Goal: Information Seeking & Learning: Learn about a topic

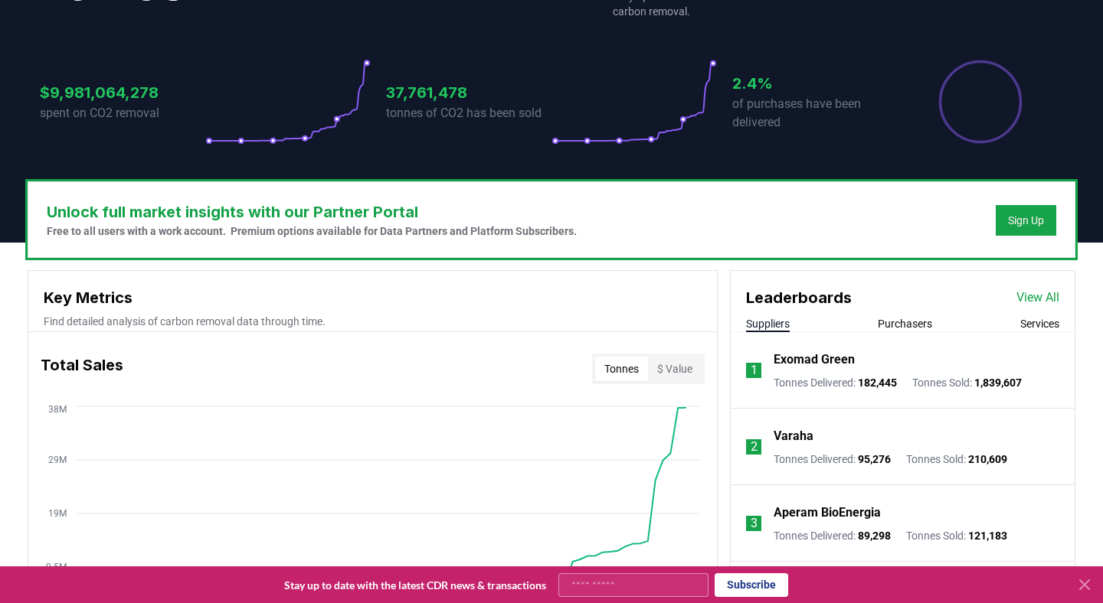
scroll to position [307, 0]
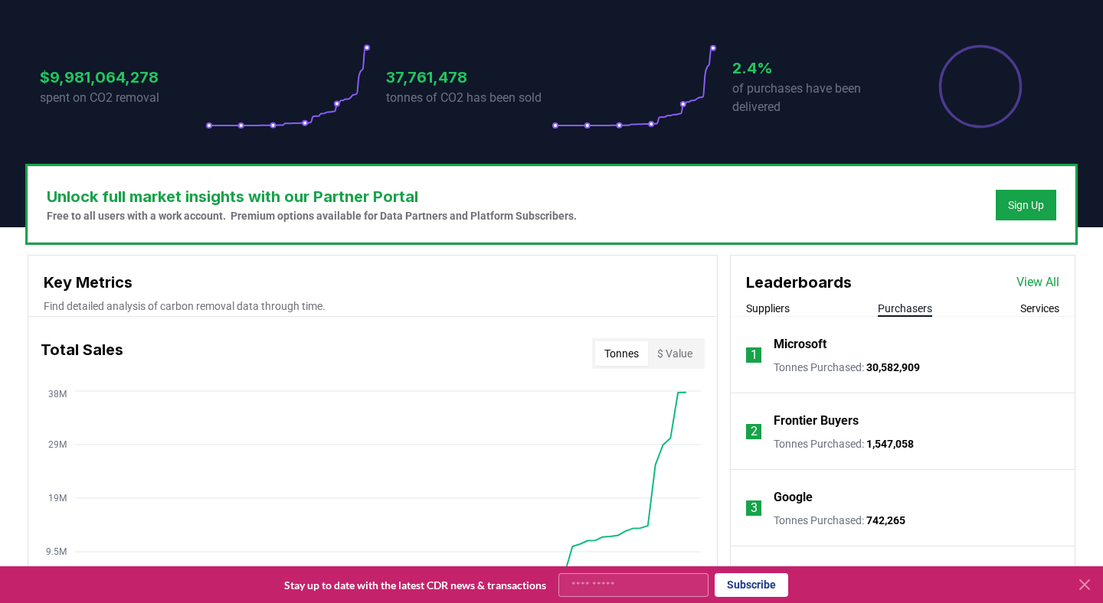
click at [909, 307] on button "Purchasers" at bounding box center [904, 308] width 54 height 15
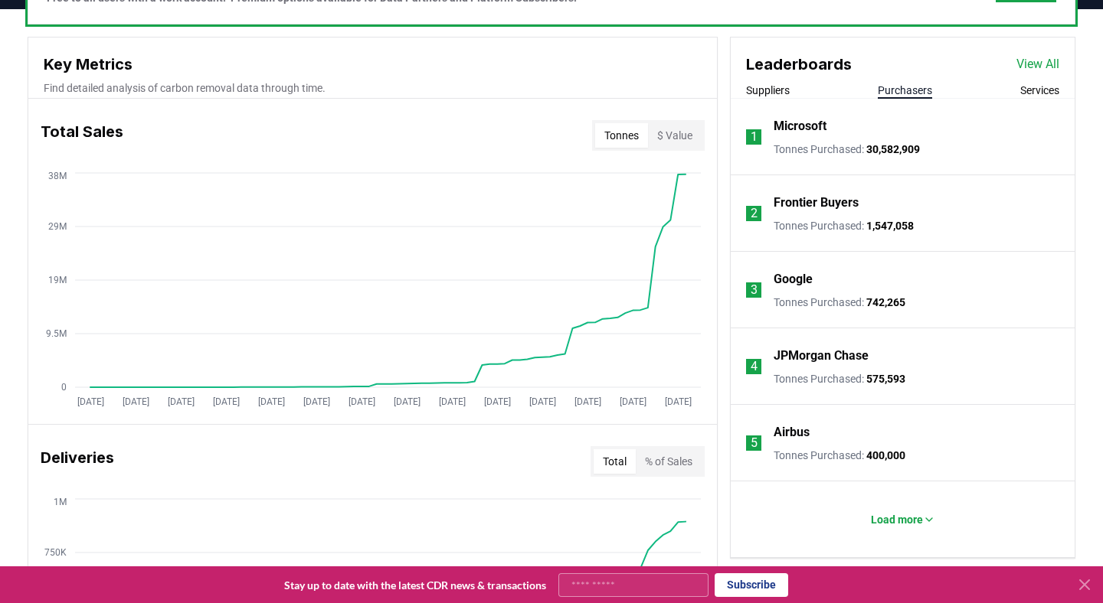
scroll to position [529, 0]
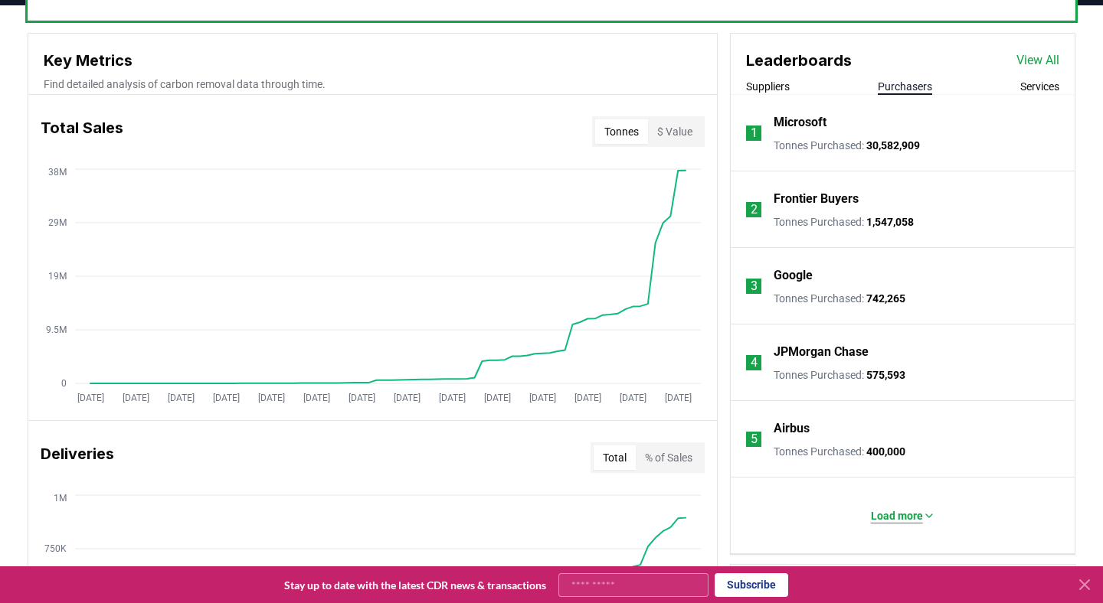
click at [881, 518] on p "Load more" at bounding box center [897, 515] width 52 height 15
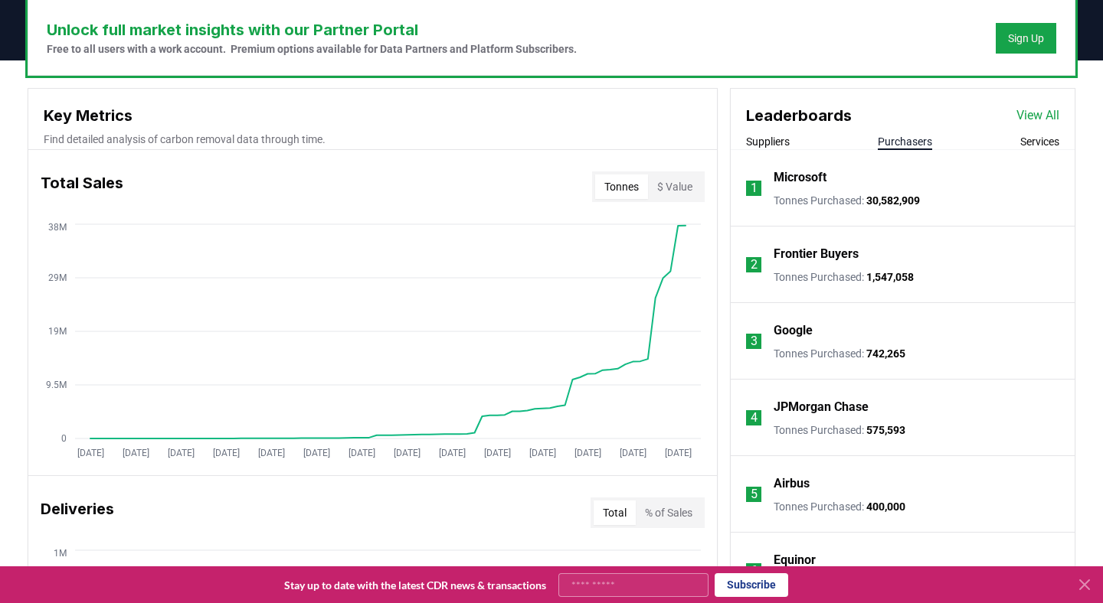
scroll to position [469, 0]
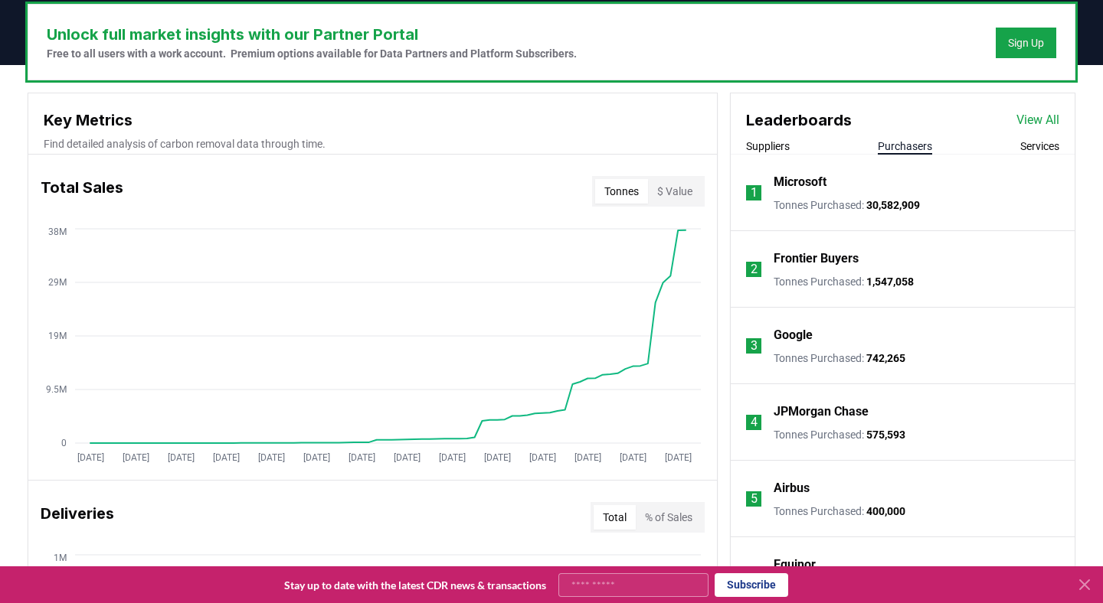
click at [1035, 123] on link "View All" at bounding box center [1037, 120] width 43 height 18
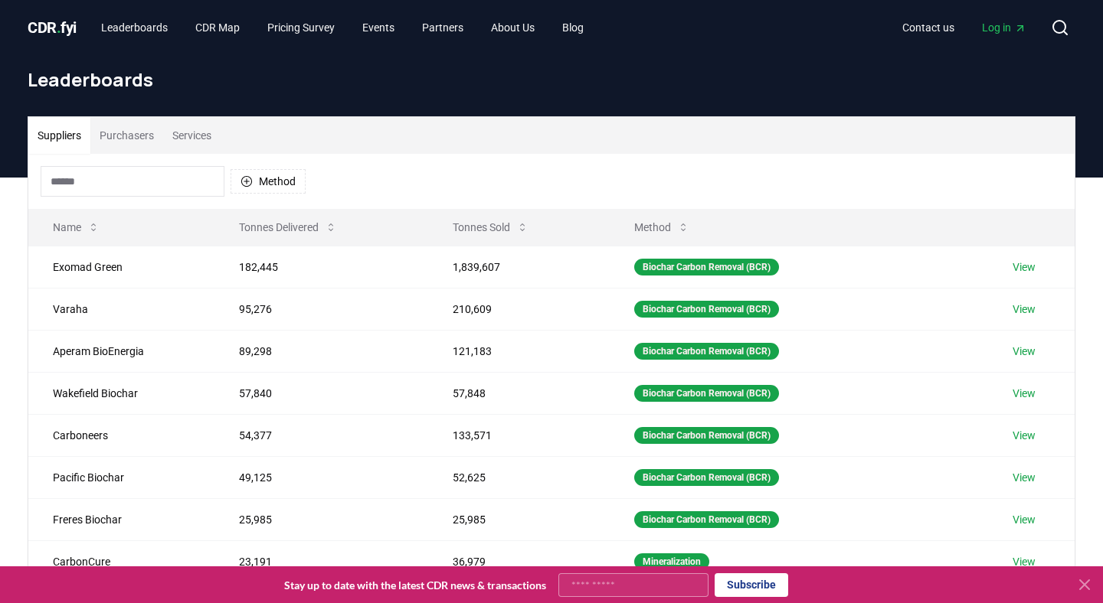
click at [136, 136] on button "Purchasers" at bounding box center [126, 135] width 73 height 37
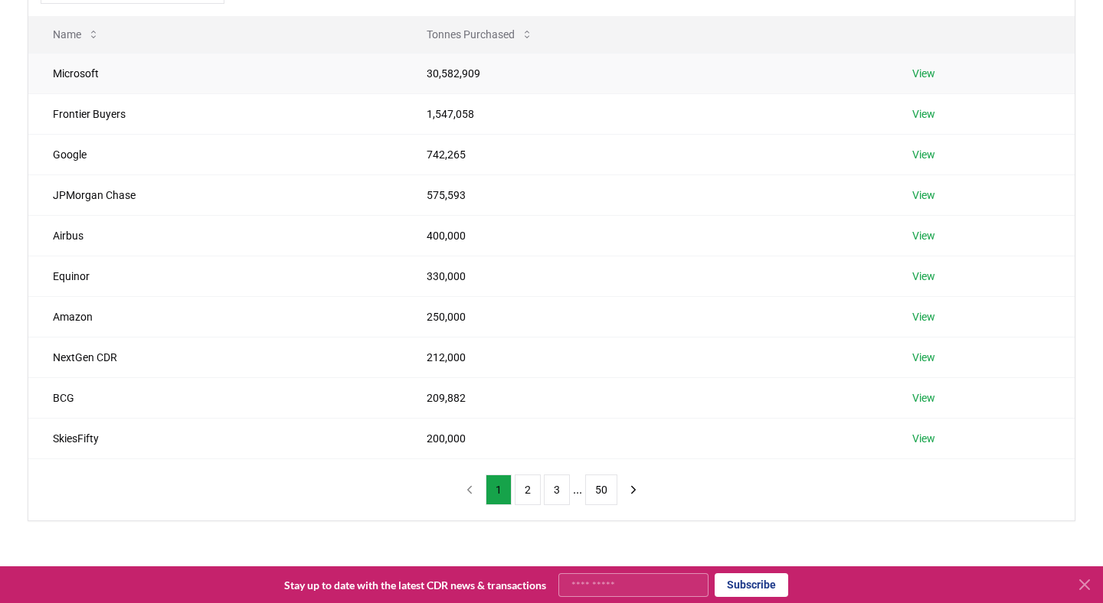
scroll to position [202, 0]
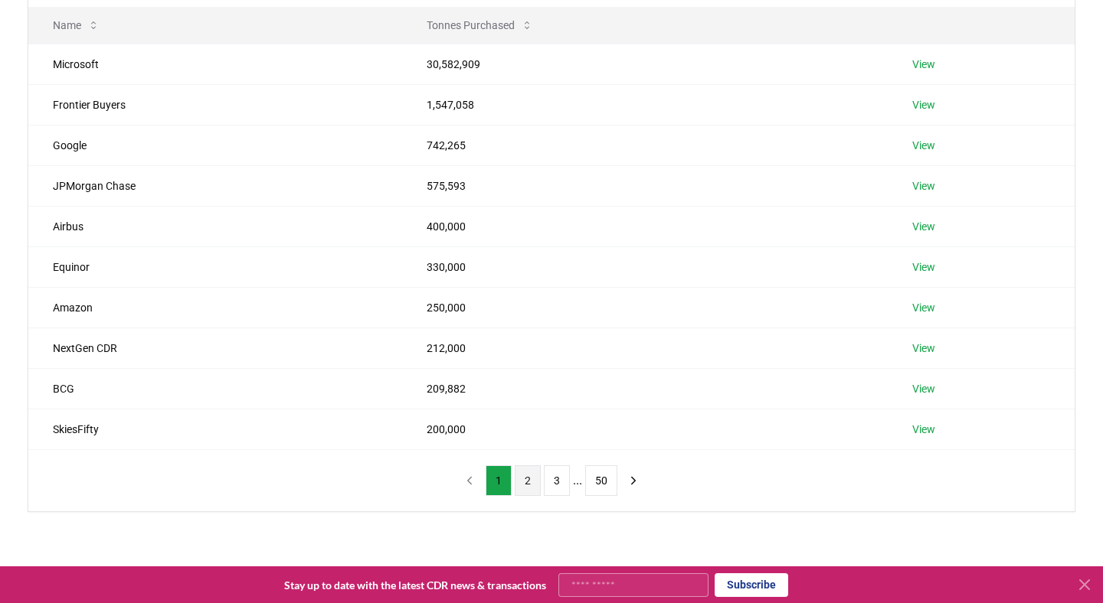
click at [530, 476] on button "2" at bounding box center [528, 481] width 26 height 31
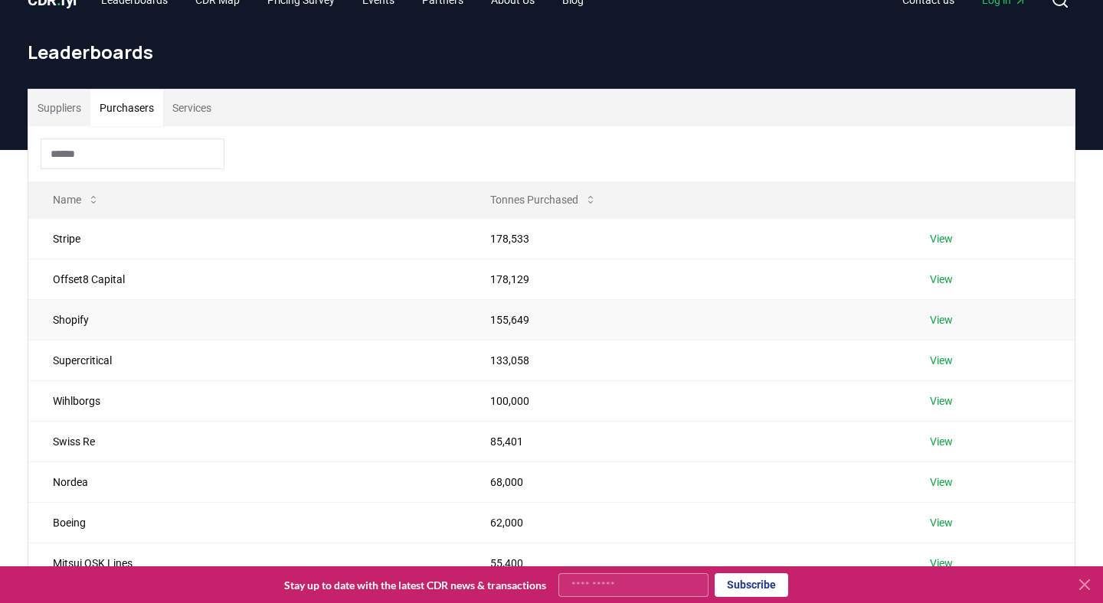
scroll to position [0, 0]
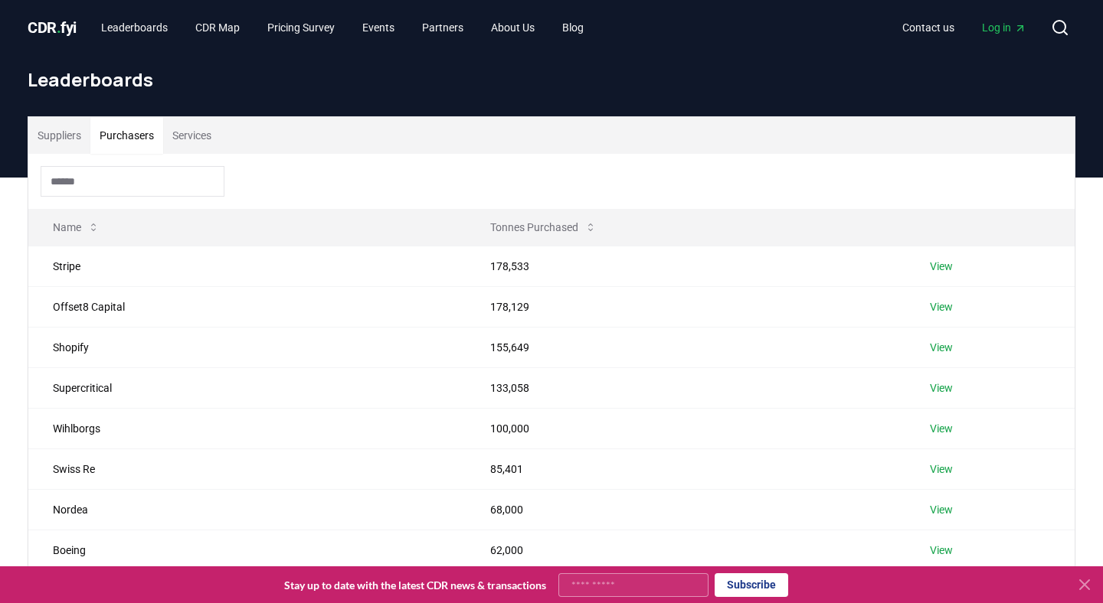
click at [652, 158] on div at bounding box center [551, 181] width 1046 height 55
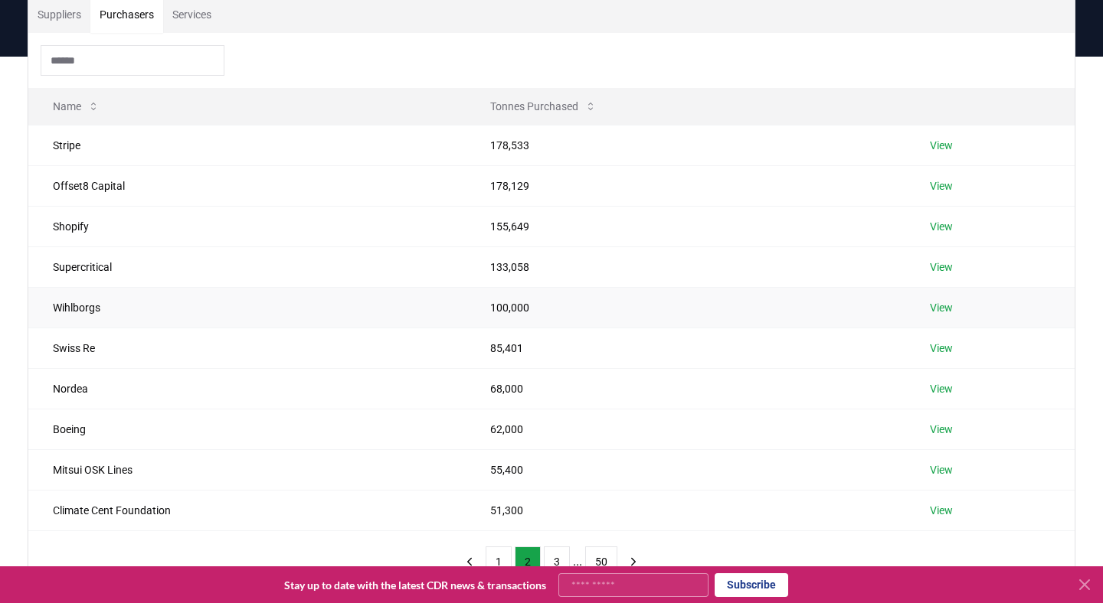
scroll to position [122, 0]
